Goal: Transaction & Acquisition: Book appointment/travel/reservation

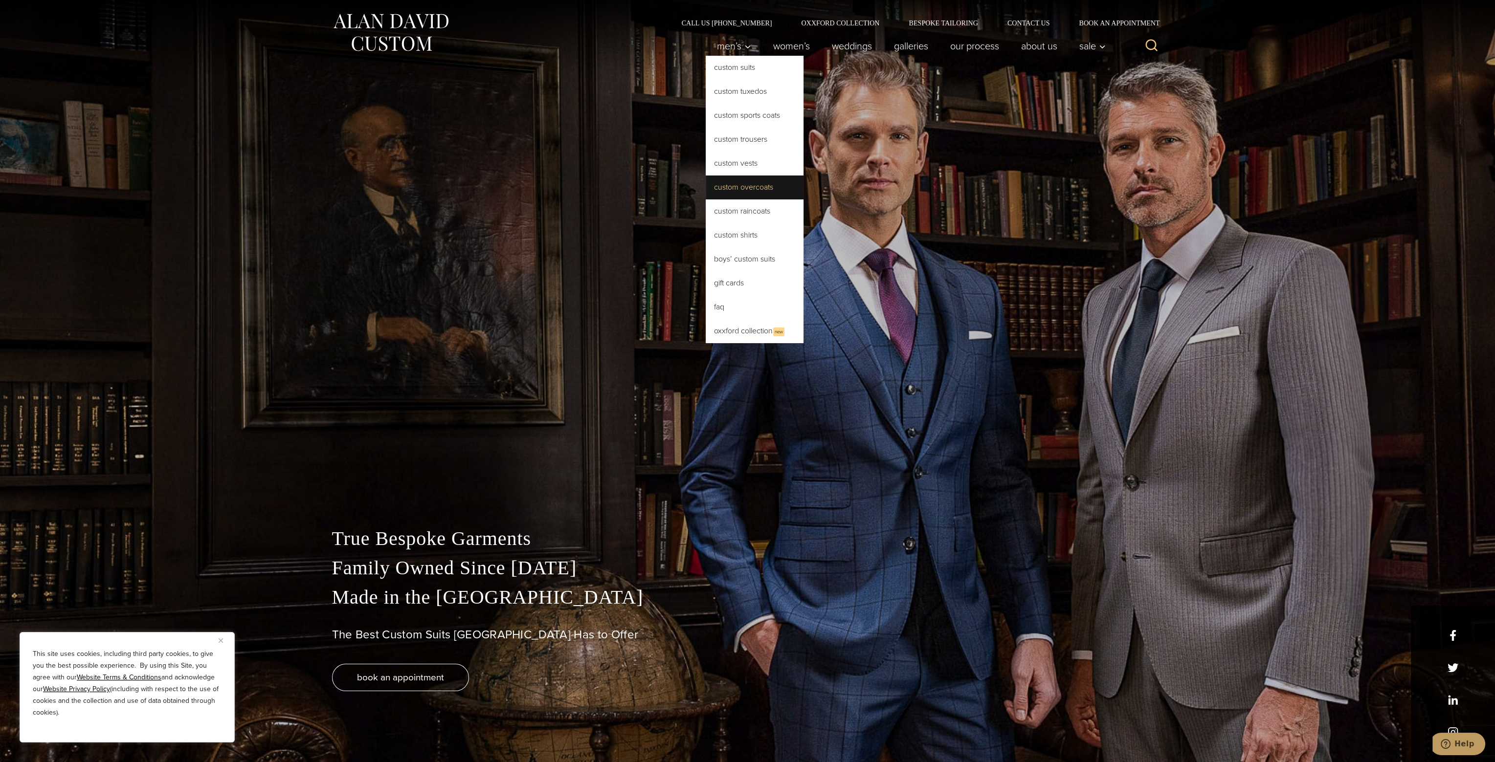
click at [722, 195] on link "Custom Overcoats" at bounding box center [755, 187] width 98 height 23
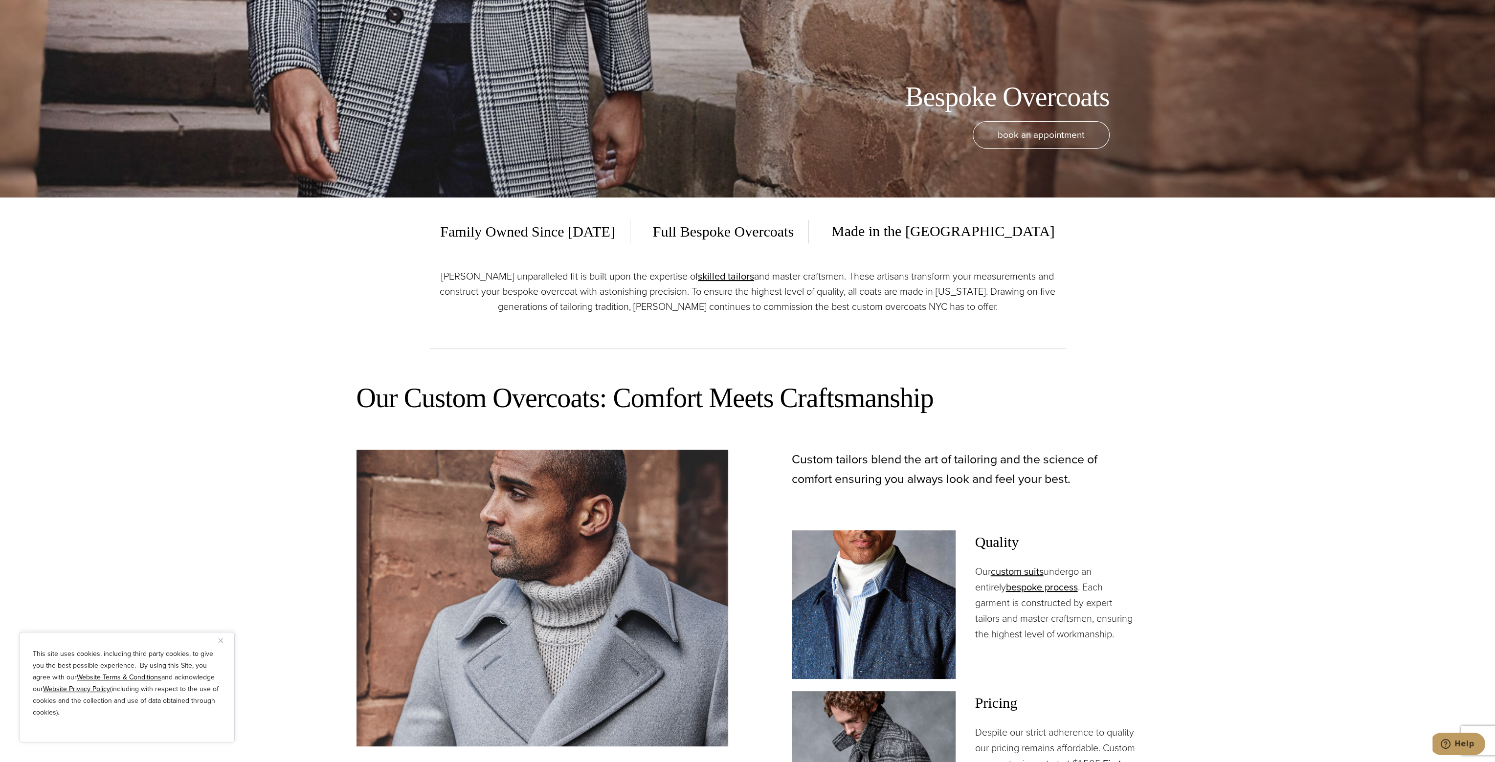
scroll to position [440, 0]
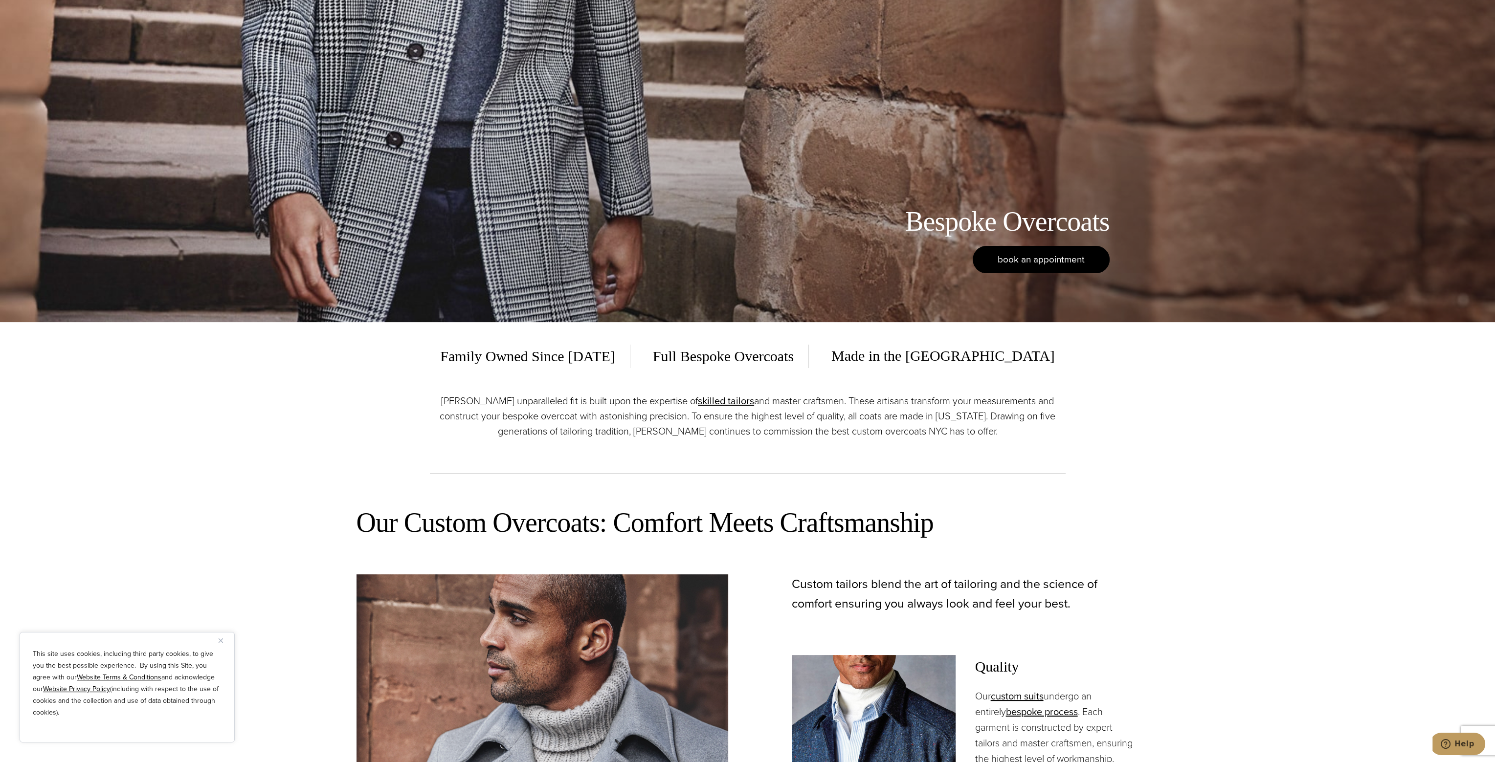
click at [1012, 254] on span "book an appointment" at bounding box center [1041, 259] width 87 height 14
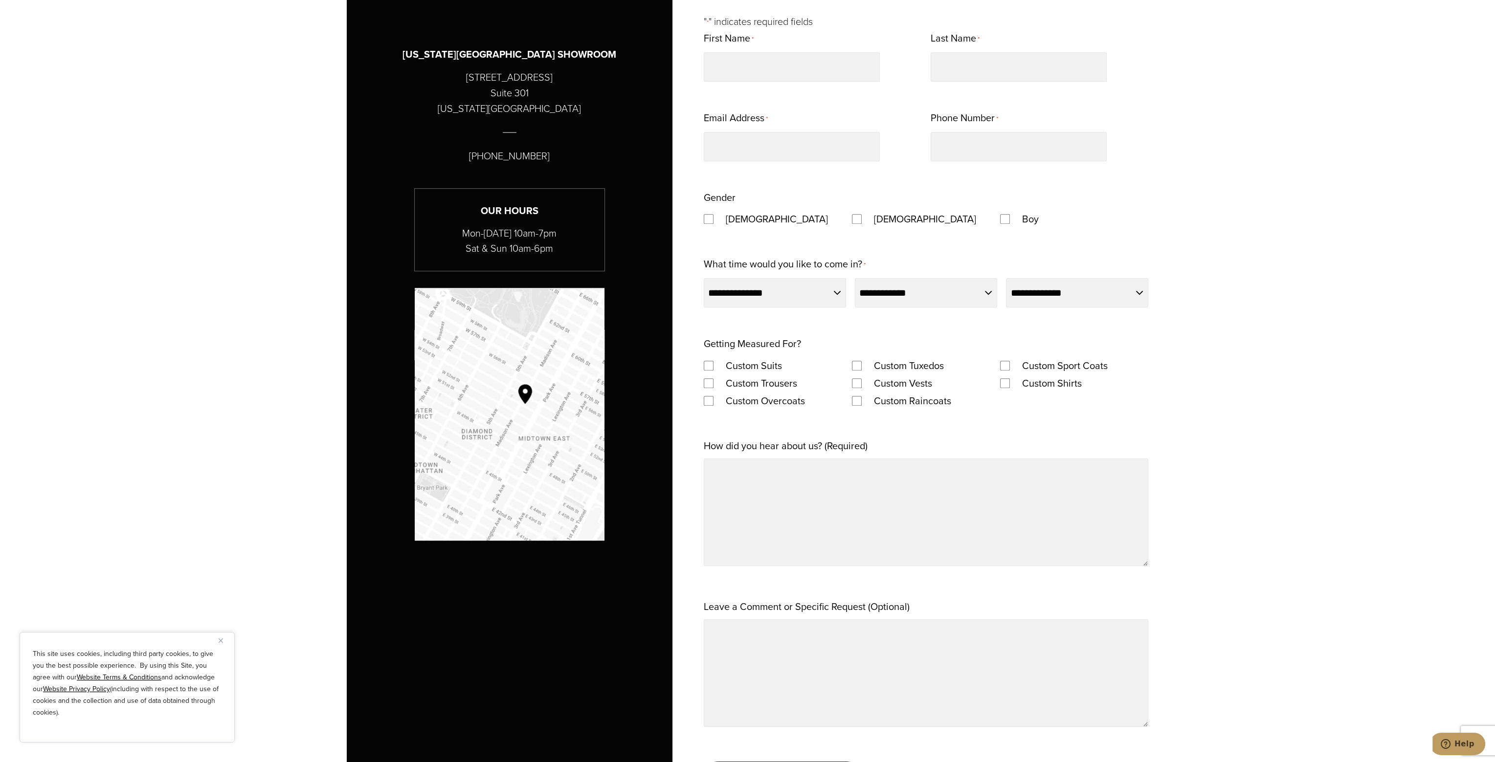
scroll to position [929, 0]
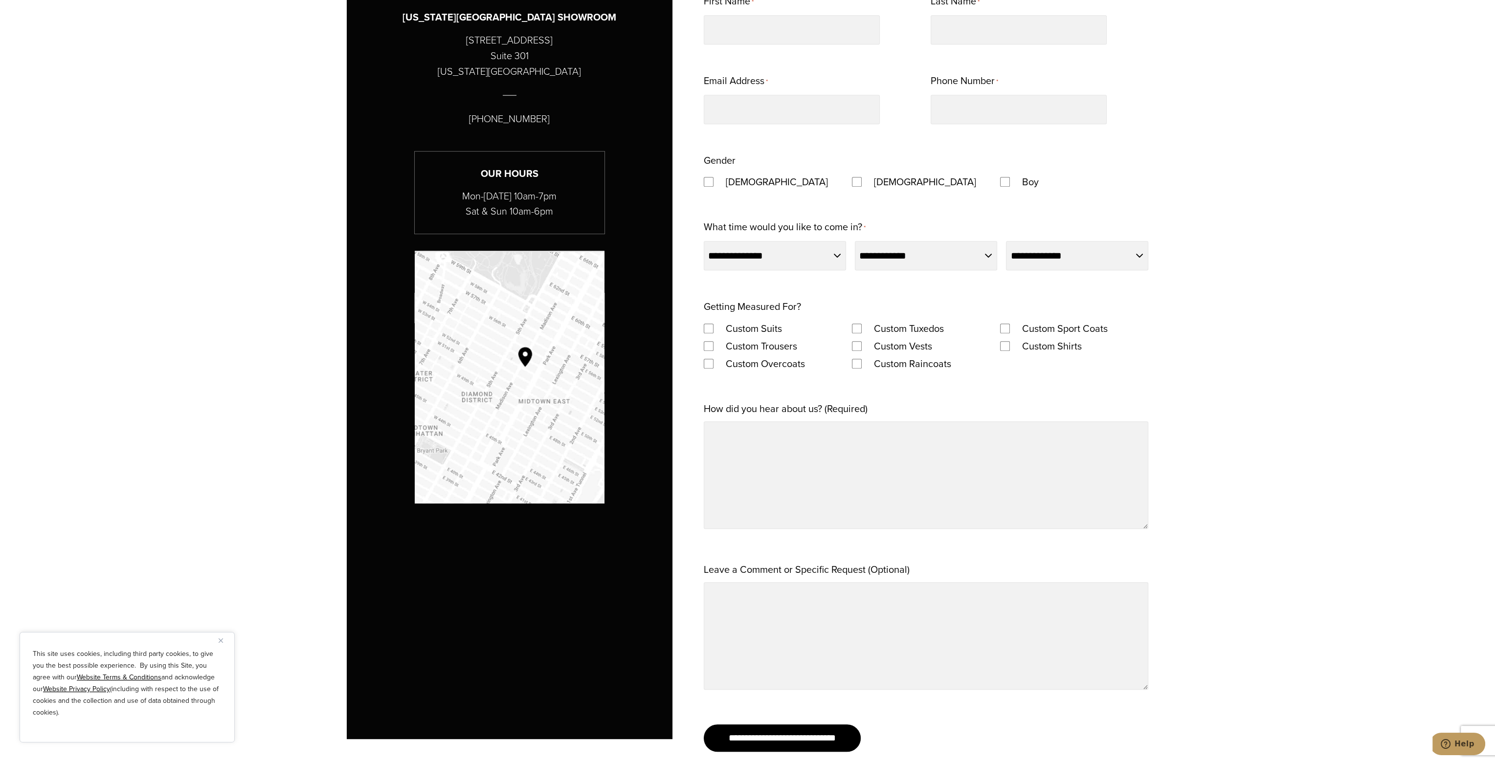
click at [717, 362] on label "Custom Overcoats" at bounding box center [765, 364] width 99 height 18
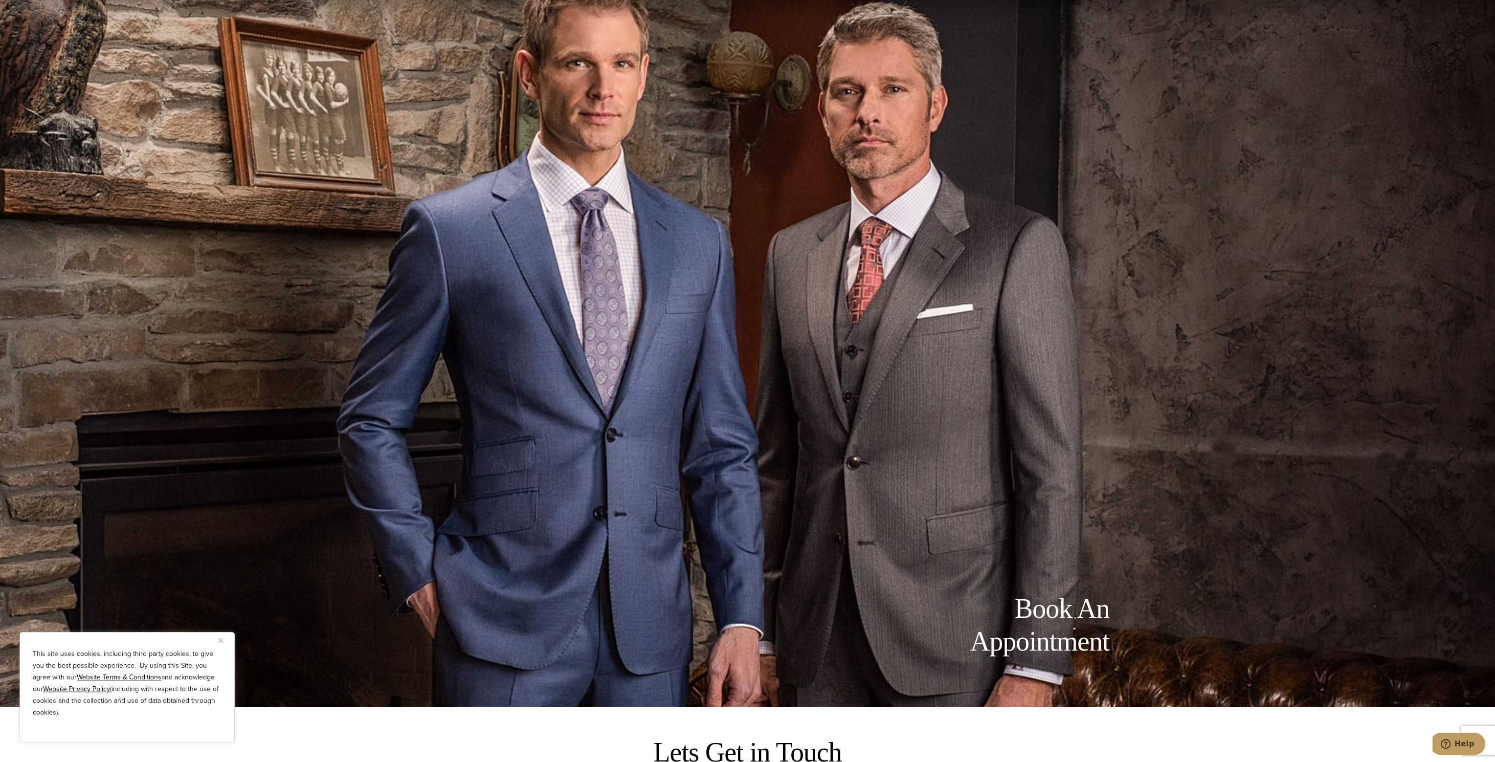
scroll to position [0, 0]
